Goal: Navigation & Orientation: Go to known website

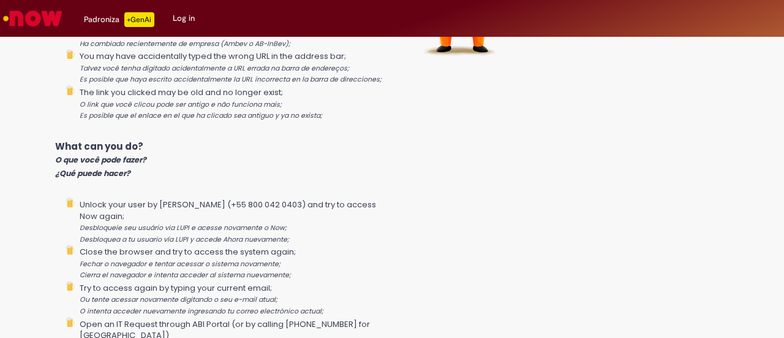
scroll to position [245, 0]
